Goal: Transaction & Acquisition: Book appointment/travel/reservation

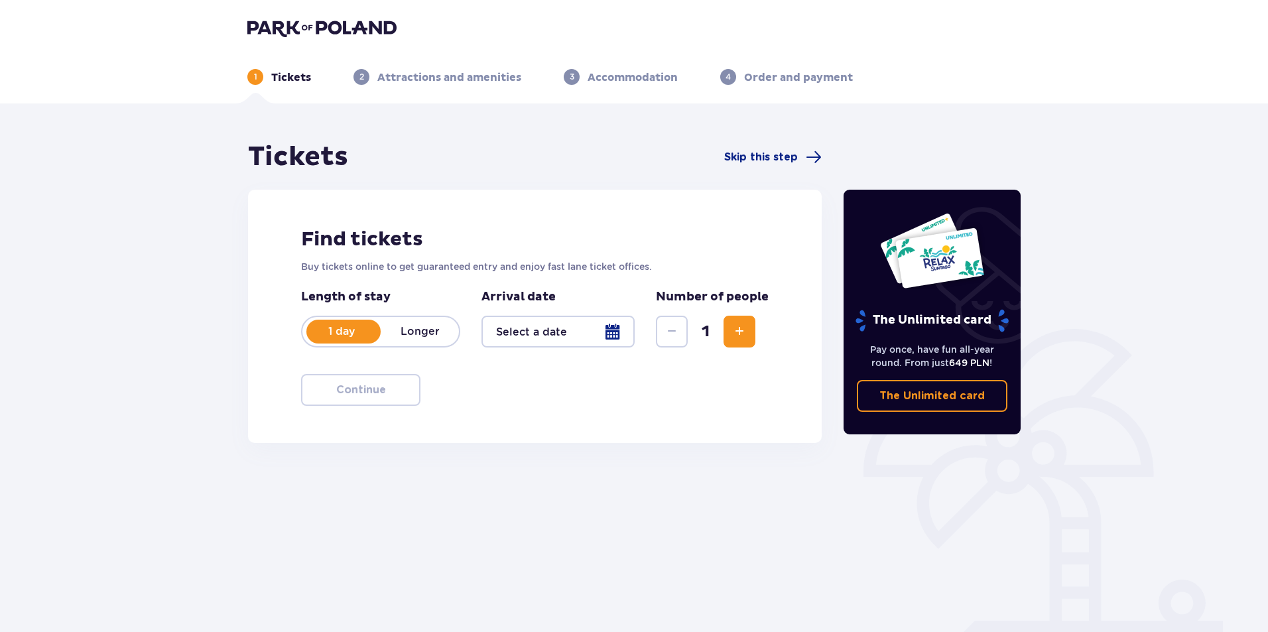
click at [577, 330] on div at bounding box center [558, 332] width 153 height 32
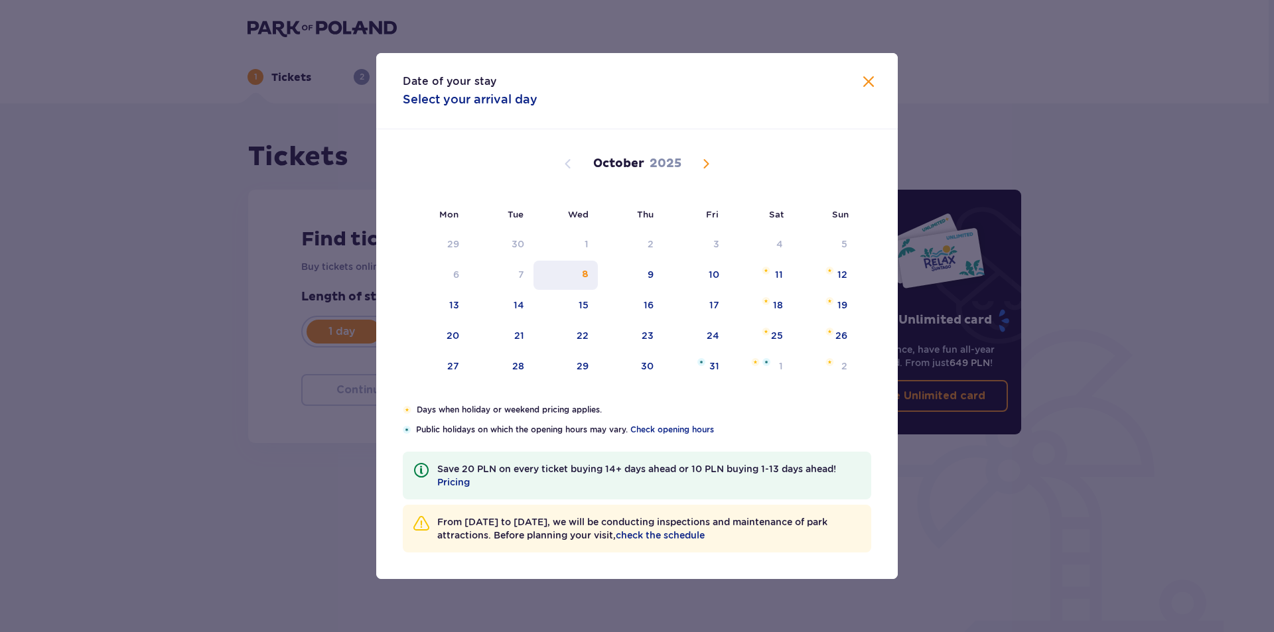
click at [585, 275] on div "8" at bounding box center [585, 274] width 7 height 13
click at [712, 282] on div "10" at bounding box center [696, 275] width 66 height 29
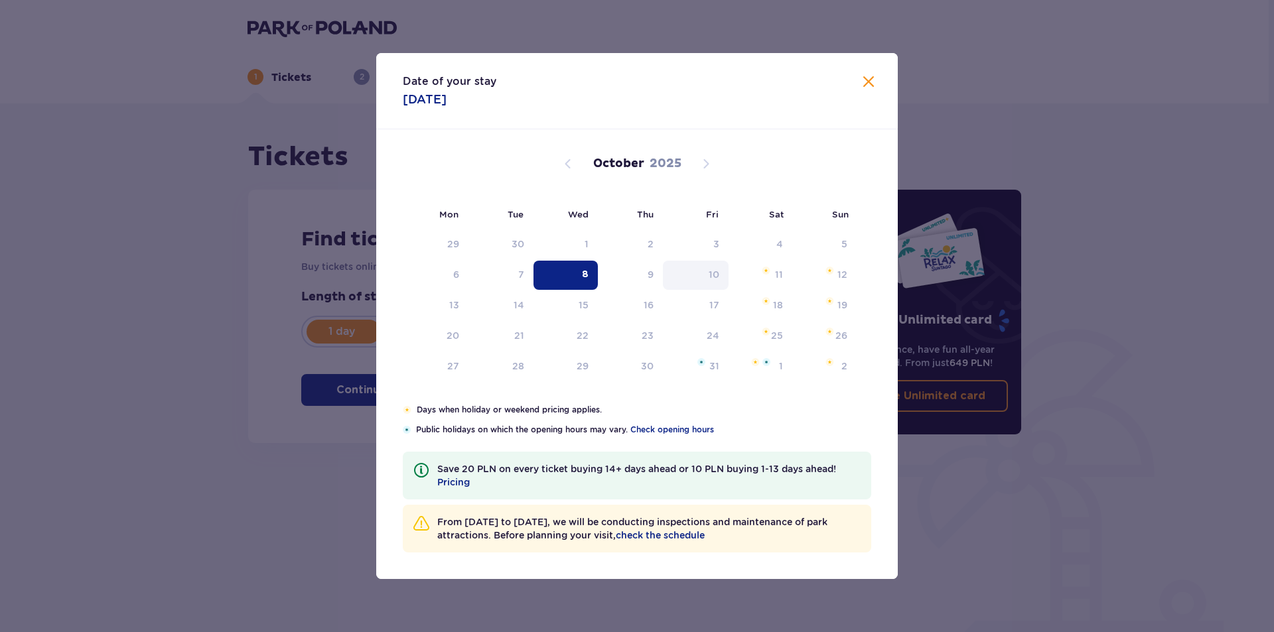
type input "08.10.25"
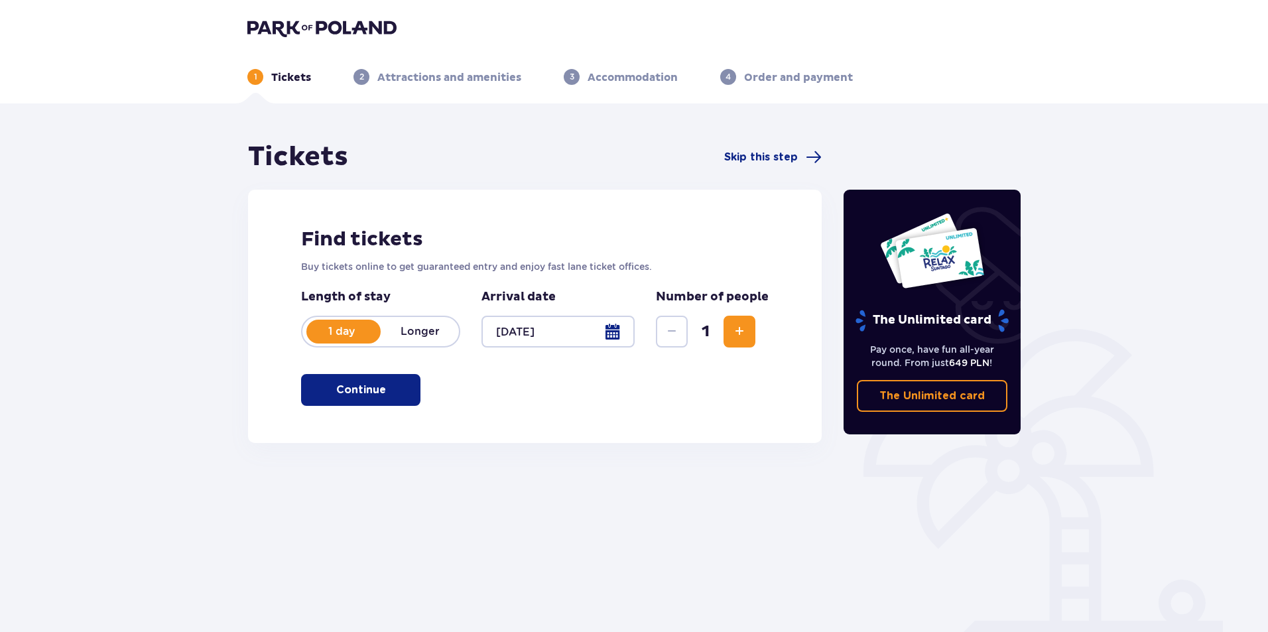
click at [383, 389] on span "button" at bounding box center [389, 390] width 16 height 16
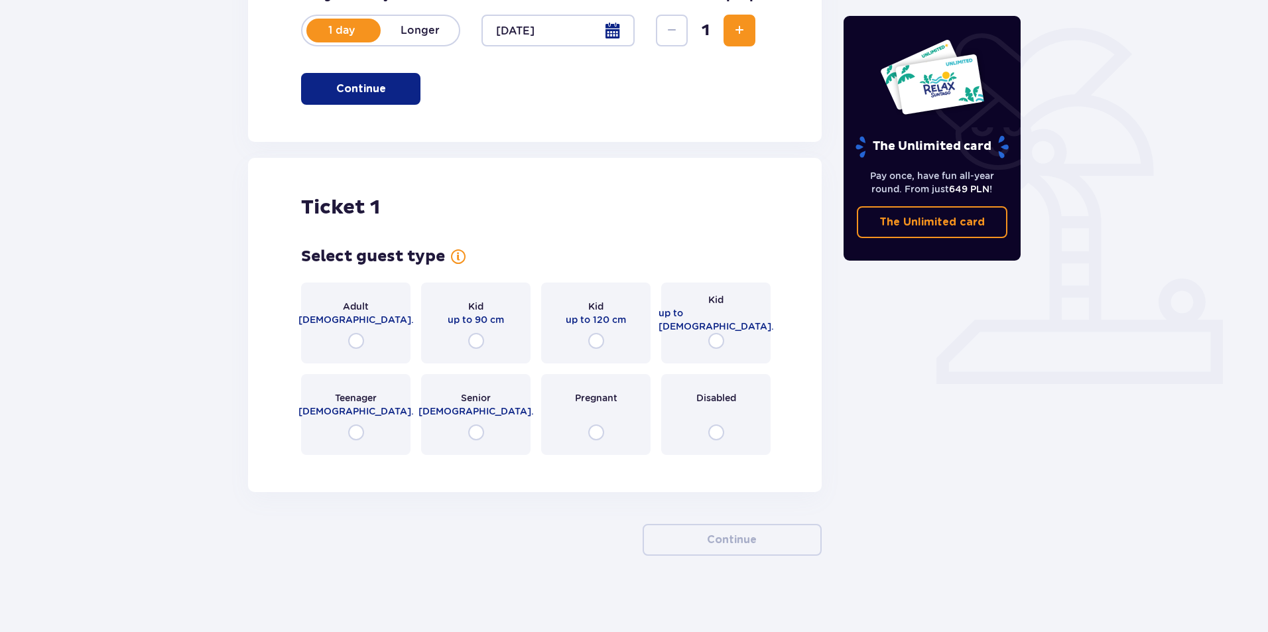
scroll to position [304, 0]
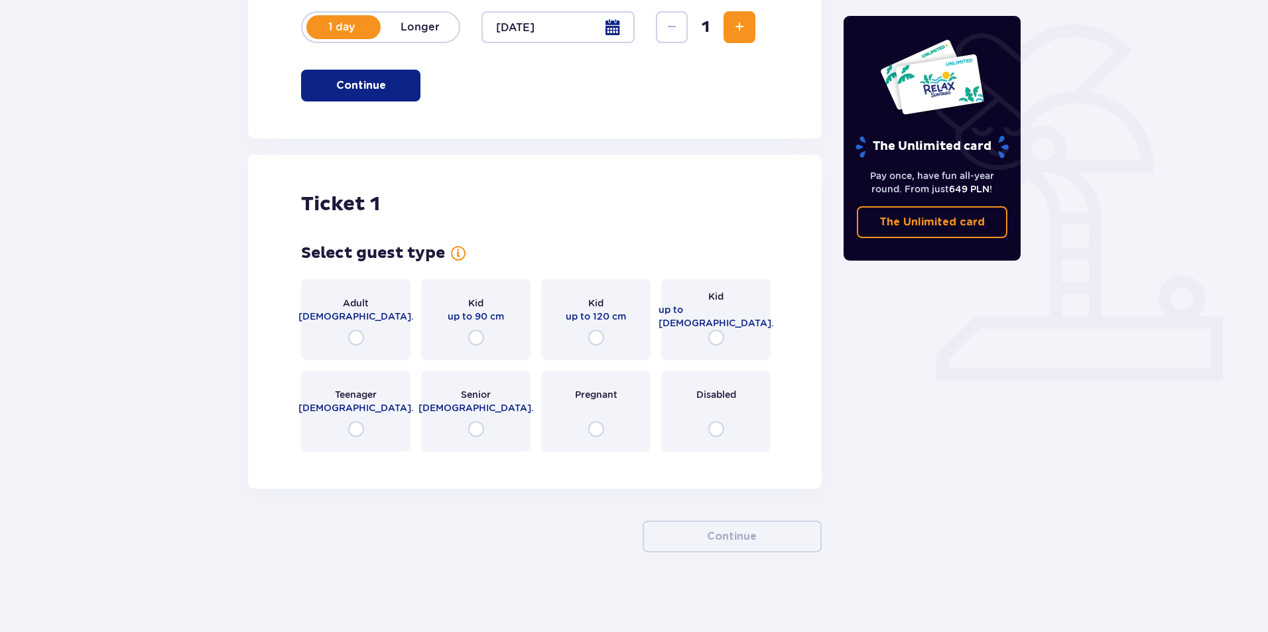
click at [358, 334] on input "radio" at bounding box center [356, 338] width 16 height 16
radio input "true"
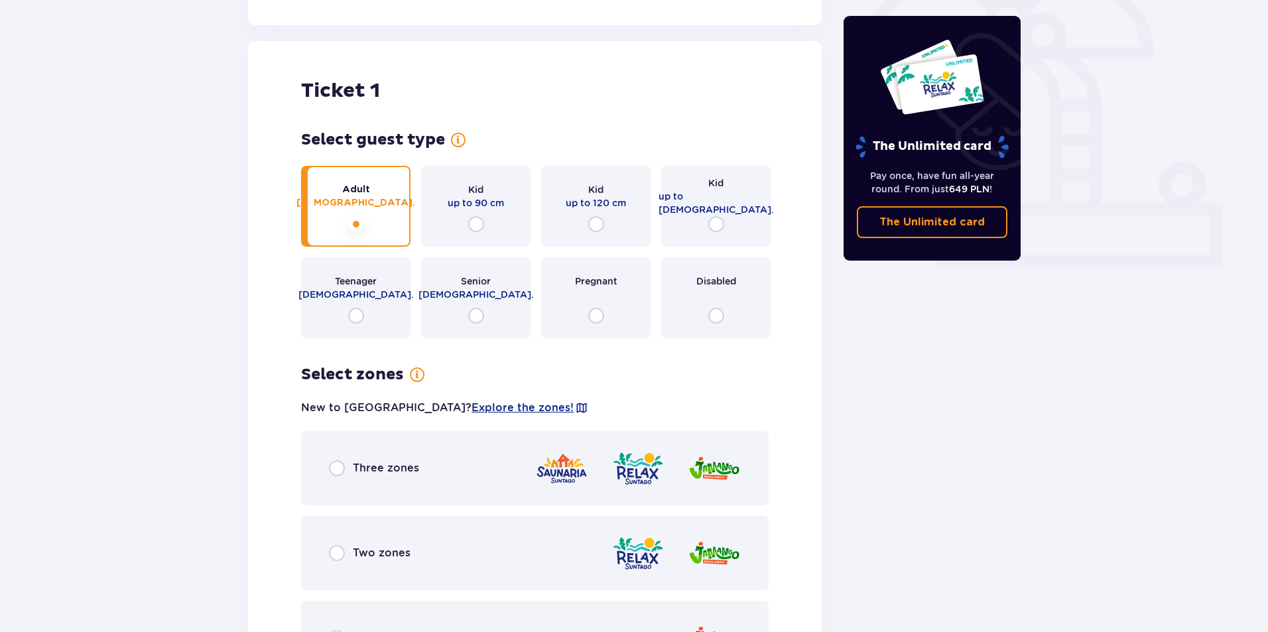
scroll to position [531, 0]
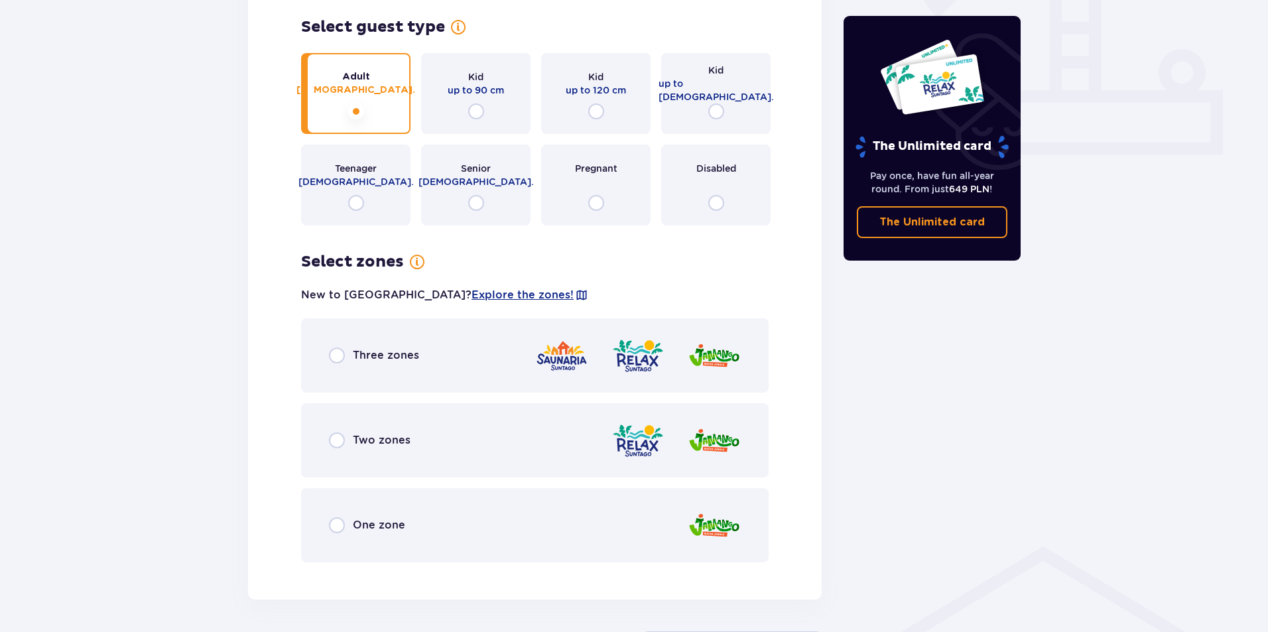
click at [511, 443] on div "Two zones" at bounding box center [535, 440] width 468 height 74
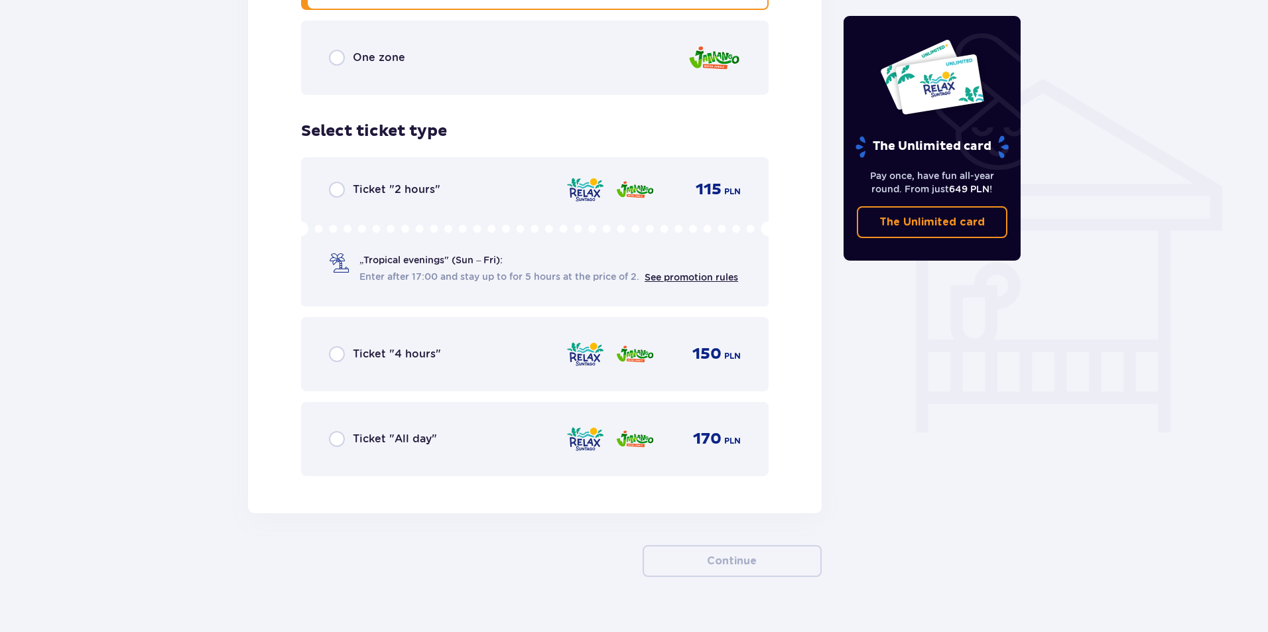
scroll to position [1023, 0]
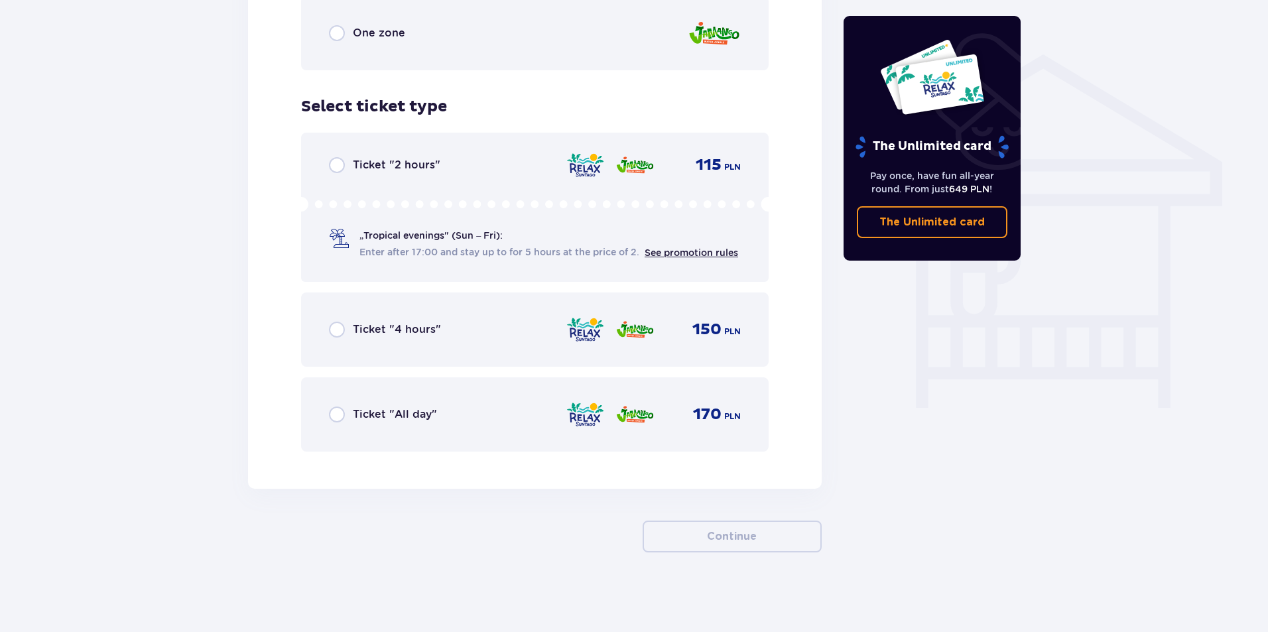
click at [466, 174] on div "Ticket "2 hours" 115 PLN „Tropical evenings" (Sun – Fri): Enter after 17:00 and…" at bounding box center [535, 207] width 468 height 149
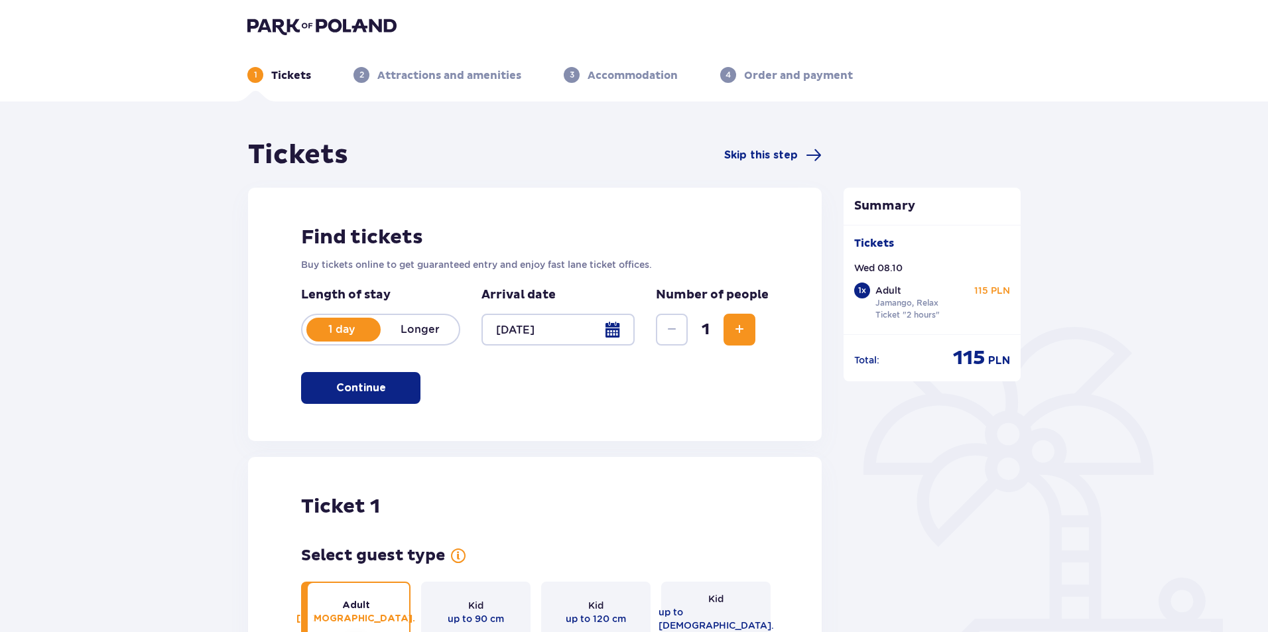
scroll to position [0, 0]
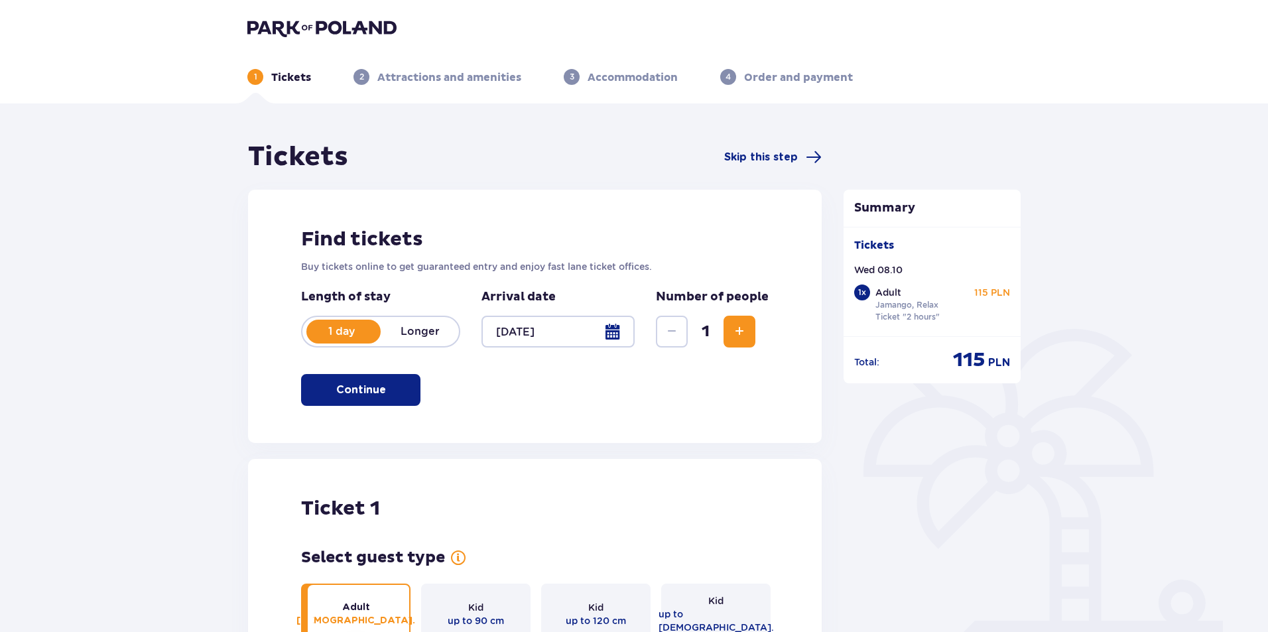
click at [454, 72] on p "Attractions and amenities" at bounding box center [449, 77] width 144 height 15
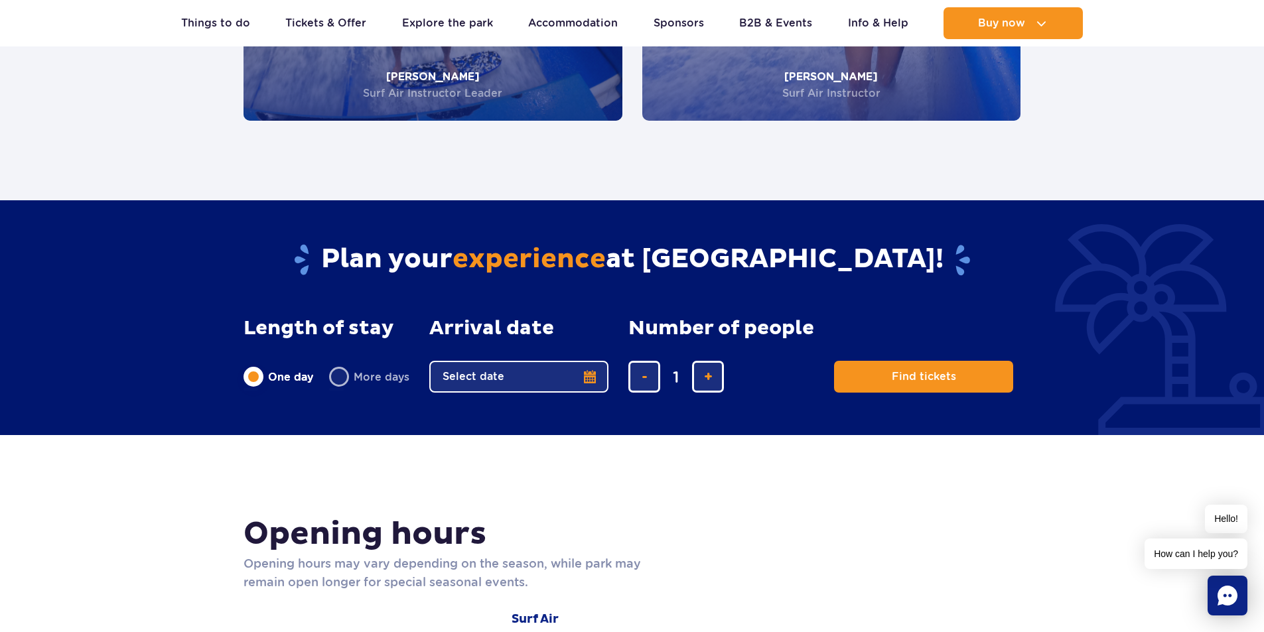
scroll to position [2786, 0]
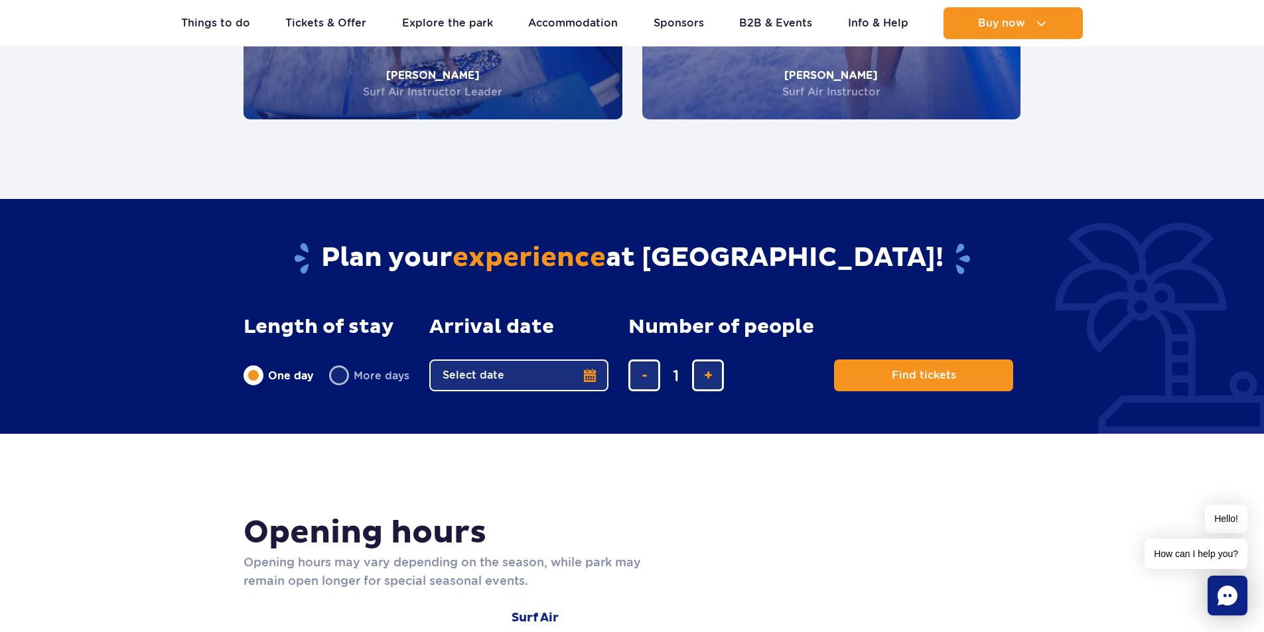
click at [543, 360] on button "Select date" at bounding box center [518, 376] width 179 height 32
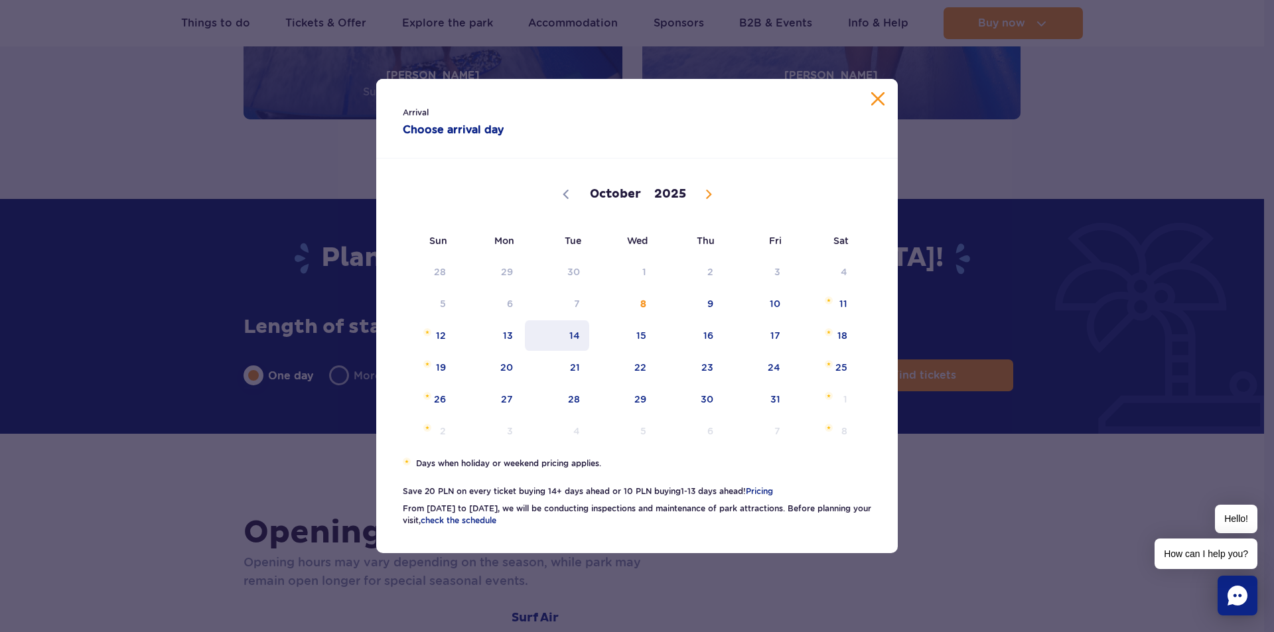
click at [548, 334] on span "14" at bounding box center [556, 335] width 67 height 31
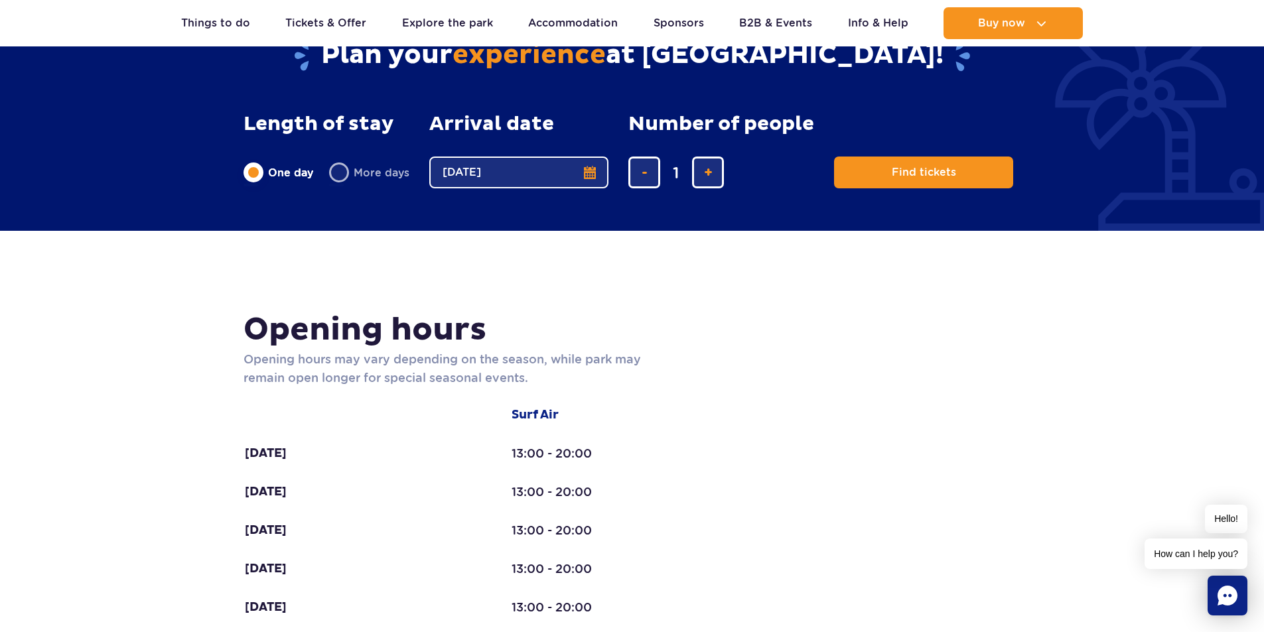
scroll to position [3052, 0]
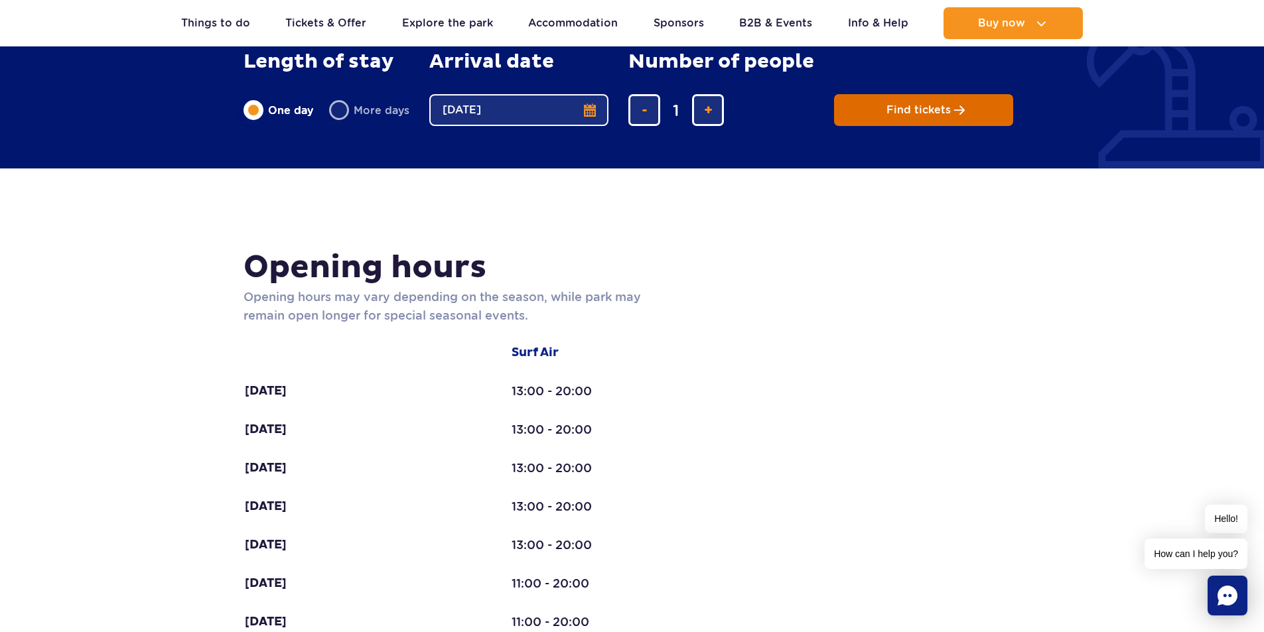
click at [925, 94] on button "Find tickets" at bounding box center [923, 110] width 179 height 32
